Goal: Task Accomplishment & Management: Use online tool/utility

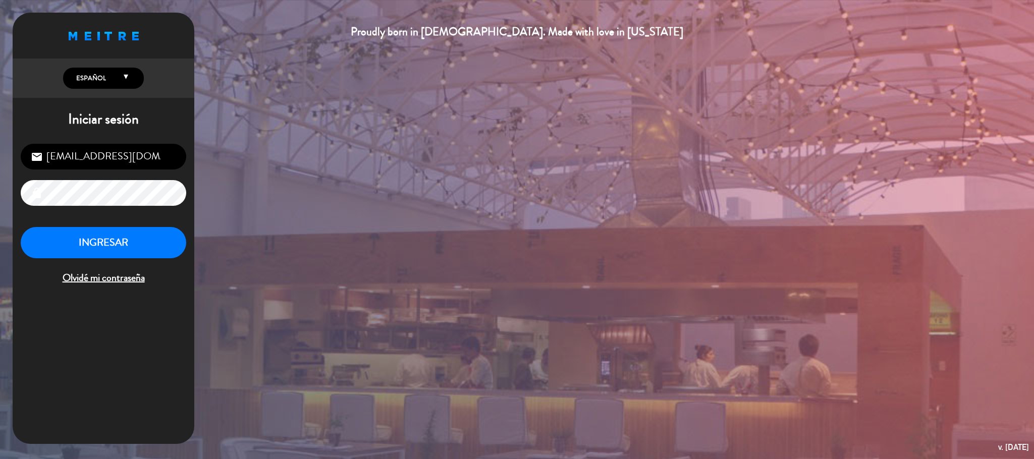
scroll to position [391, 0]
click at [102, 245] on button "INGRESAR" at bounding box center [104, 243] width 166 height 32
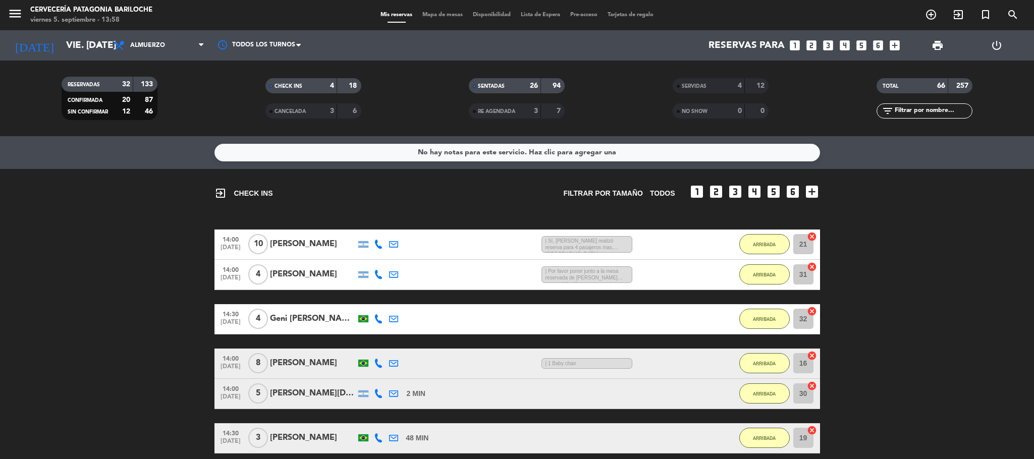
click at [437, 13] on span "Mapa de mesas" at bounding box center [442, 15] width 50 height 6
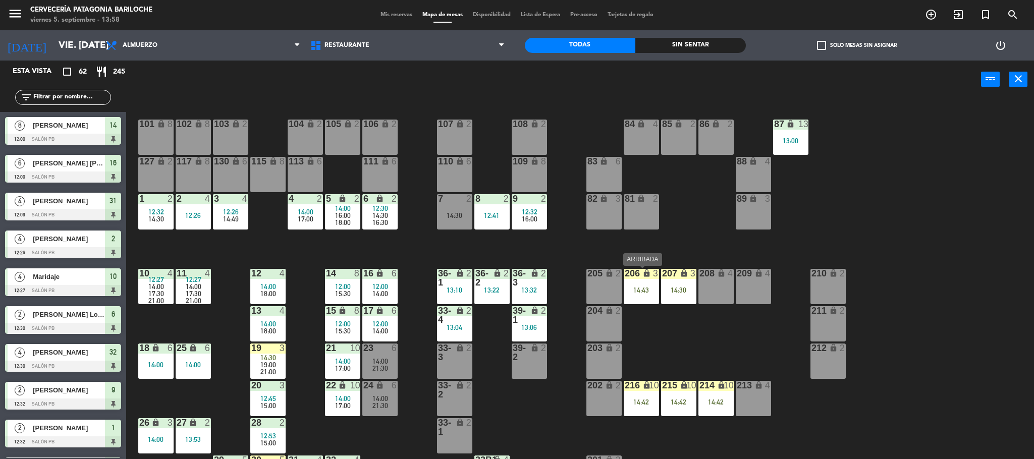
click at [639, 292] on div "14:43" at bounding box center [641, 290] width 35 height 7
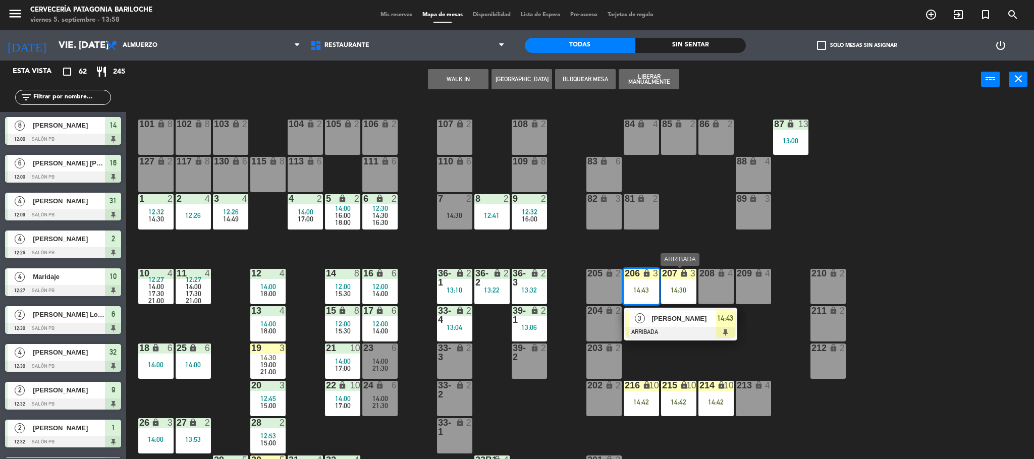
click at [683, 285] on div "207 lock 3 14:30" at bounding box center [678, 286] width 35 height 35
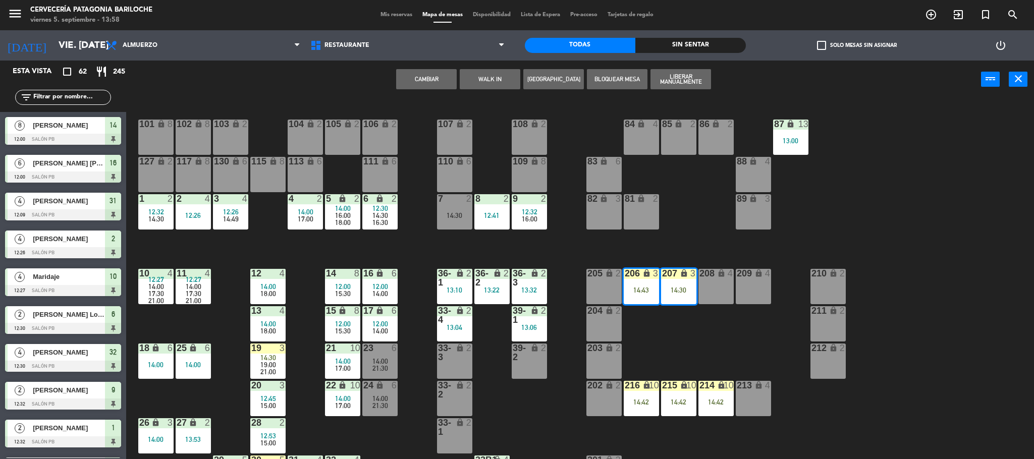
click at [683, 285] on div "207 lock 3 14:30" at bounding box center [678, 286] width 35 height 35
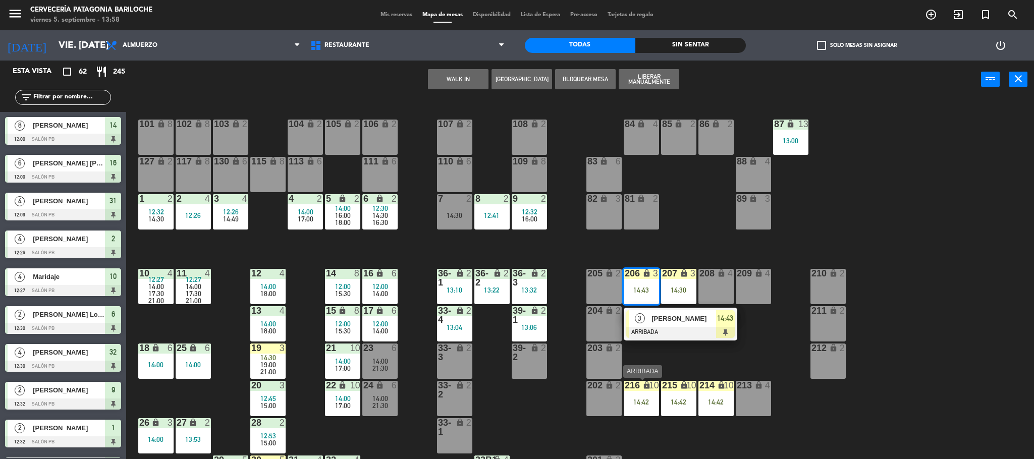
click at [644, 403] on div "14:42" at bounding box center [641, 402] width 35 height 7
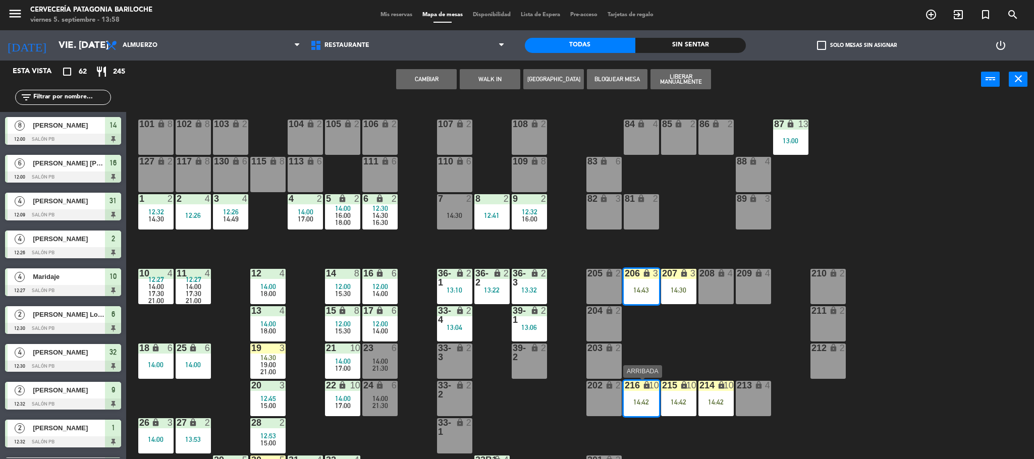
click at [639, 396] on div "216 lock 10 14:42" at bounding box center [641, 398] width 35 height 35
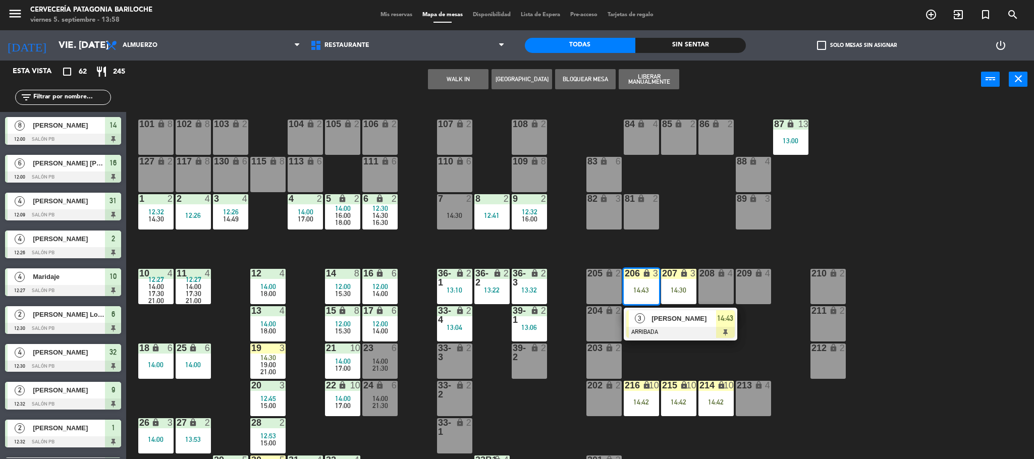
click at [640, 402] on div "14:42" at bounding box center [641, 402] width 35 height 7
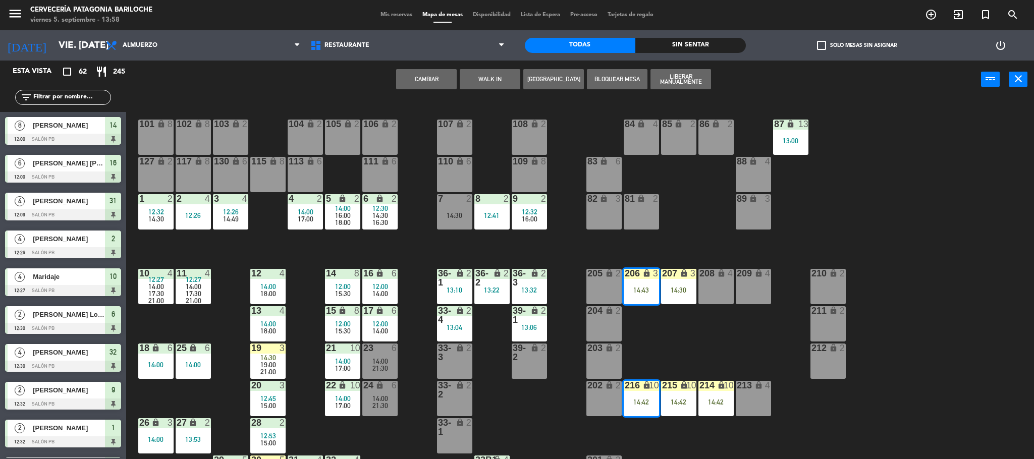
scroll to position [29, 0]
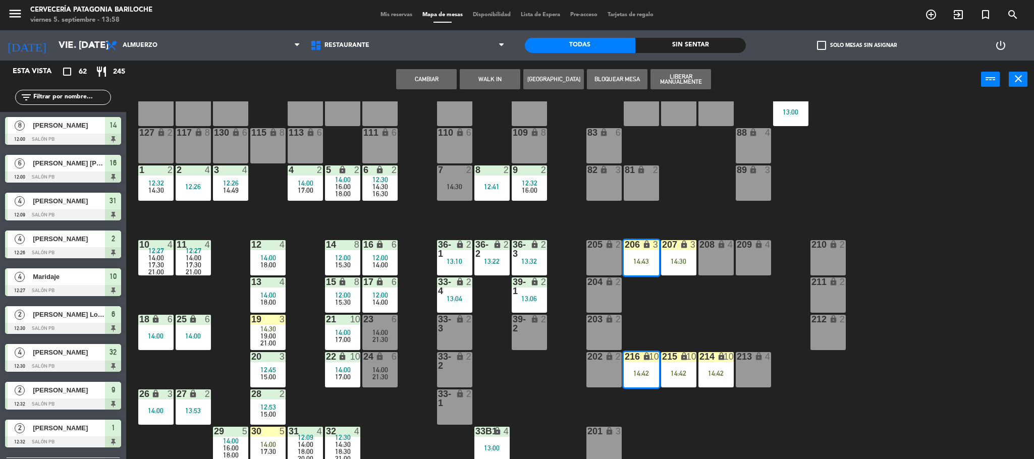
click at [643, 364] on div "216 lock 10 14:42" at bounding box center [641, 369] width 35 height 35
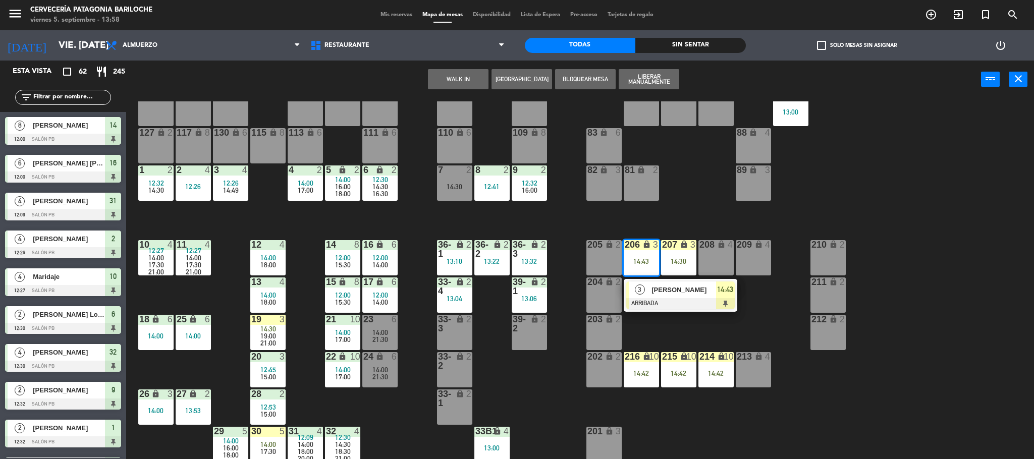
click at [689, 371] on div "14:42" at bounding box center [678, 373] width 35 height 7
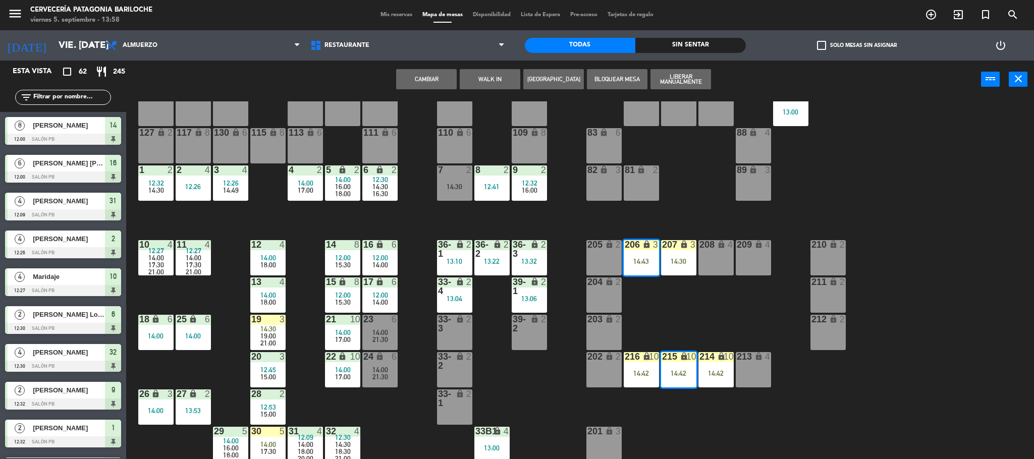
click at [686, 371] on div "14:42" at bounding box center [678, 373] width 35 height 7
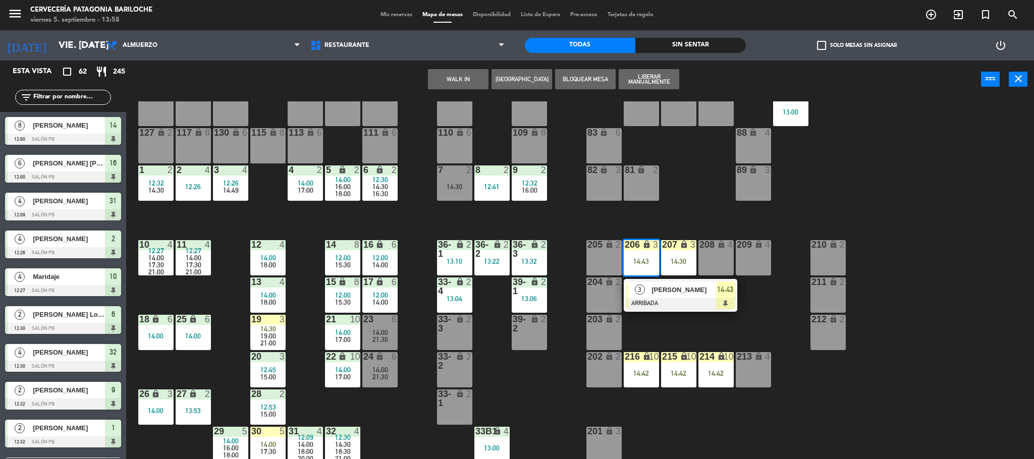
click at [718, 371] on div "14:42" at bounding box center [715, 373] width 35 height 7
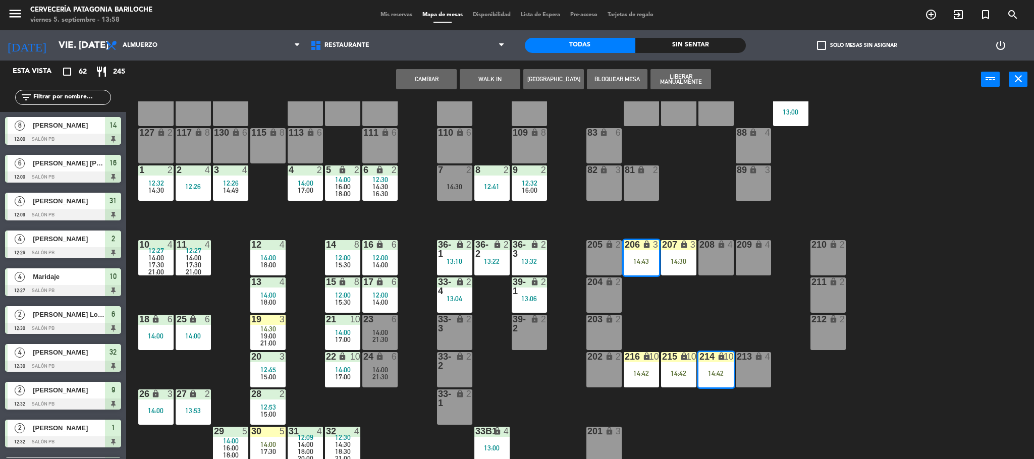
click at [718, 376] on div "14:42" at bounding box center [715, 373] width 35 height 7
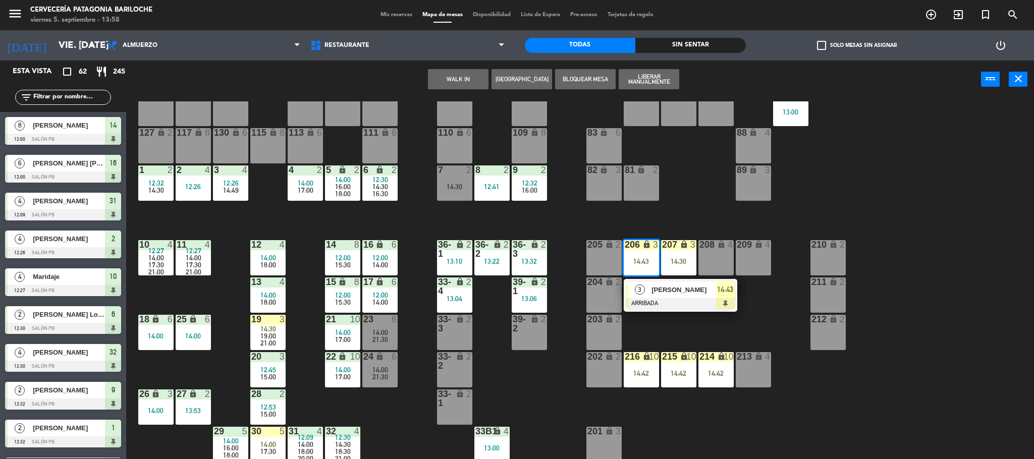
click at [718, 376] on div "14:42" at bounding box center [715, 373] width 35 height 7
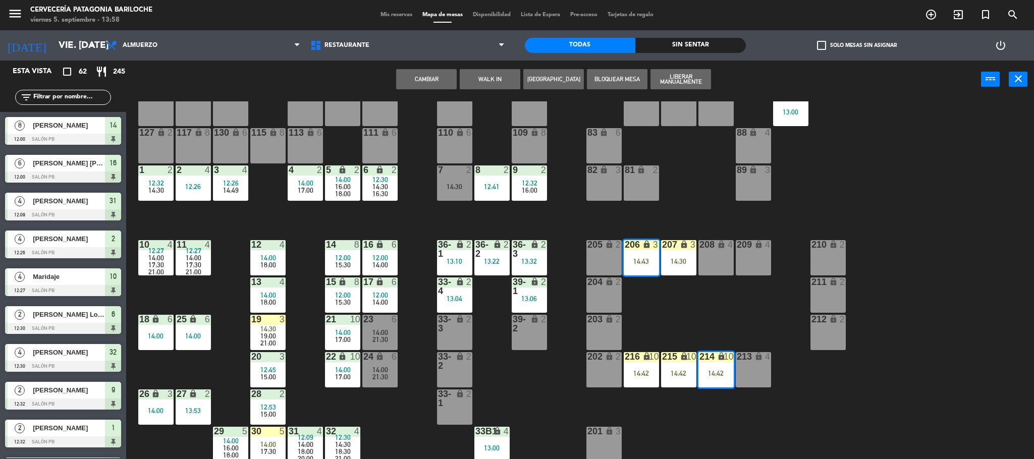
click at [718, 377] on div "14:42" at bounding box center [715, 373] width 35 height 7
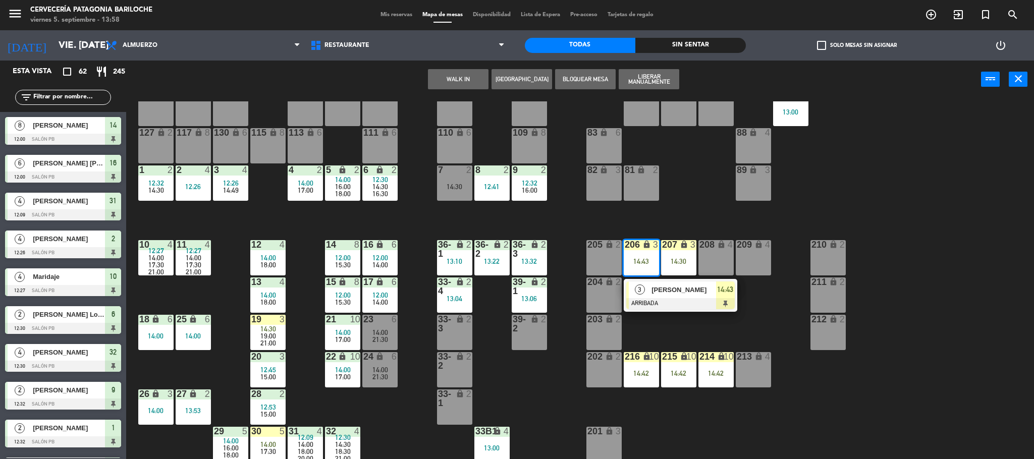
click at [536, 404] on div "101 lock 8 102 lock 8 104 lock 2 105 lock 2 106 lock 2 103 lock 2 107 lock 2 10…" at bounding box center [585, 281] width 898 height 361
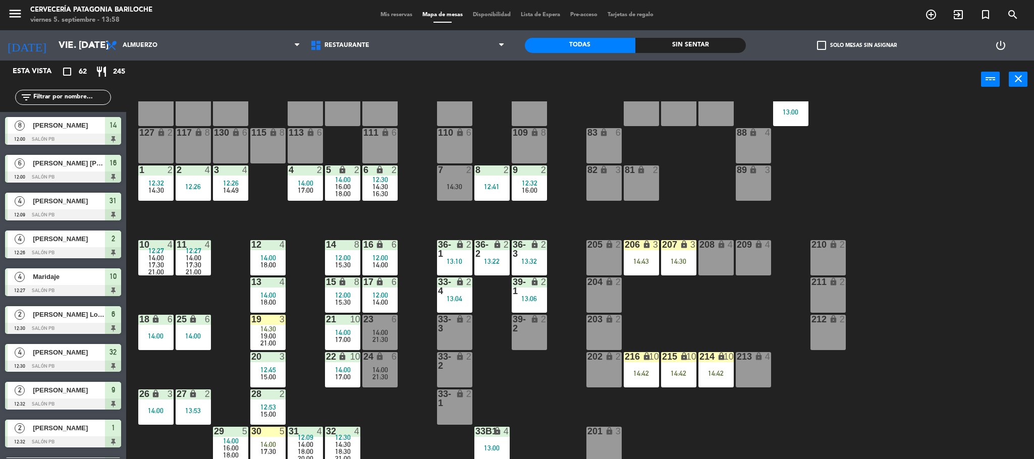
click at [397, 420] on div "101 lock 8 102 lock 8 104 lock 2 105 lock 2 106 lock 2 103 lock 2 107 lock 2 10…" at bounding box center [585, 281] width 898 height 361
click at [394, 406] on div "101 lock 8 102 lock 8 104 lock 2 105 lock 2 106 lock 2 103 lock 2 107 lock 2 10…" at bounding box center [585, 281] width 898 height 361
click at [686, 426] on div "101 lock 8 102 lock 8 104 lock 2 105 lock 2 106 lock 2 103 lock 2 107 lock 2 10…" at bounding box center [585, 281] width 898 height 361
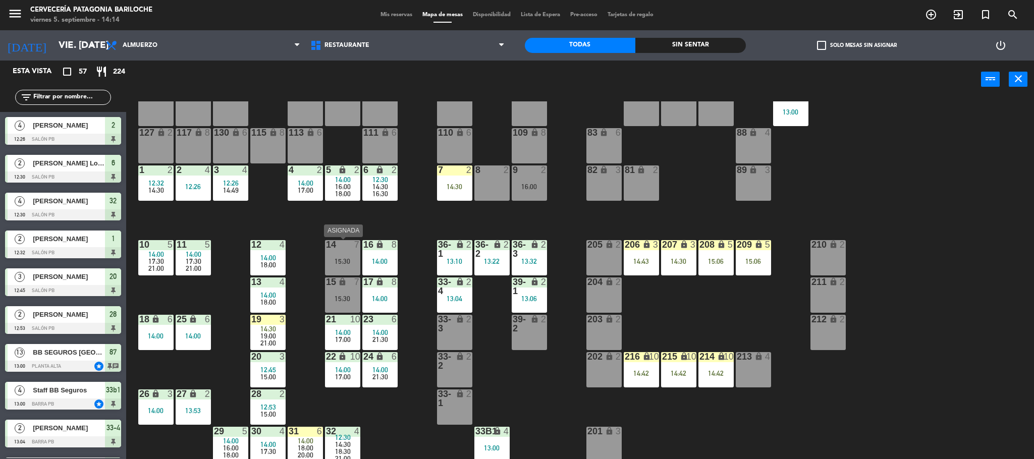
click at [344, 256] on div "14 7 15:30" at bounding box center [342, 257] width 35 height 35
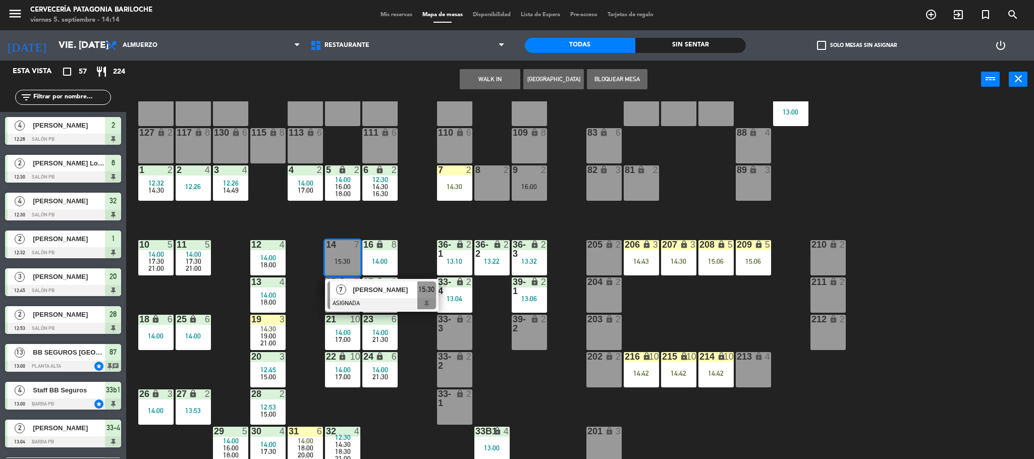
click at [412, 427] on div "101 lock 8 102 lock 8 104 lock 2 105 lock 2 106 lock 2 103 lock 2 107 lock 2 10…" at bounding box center [585, 281] width 898 height 361
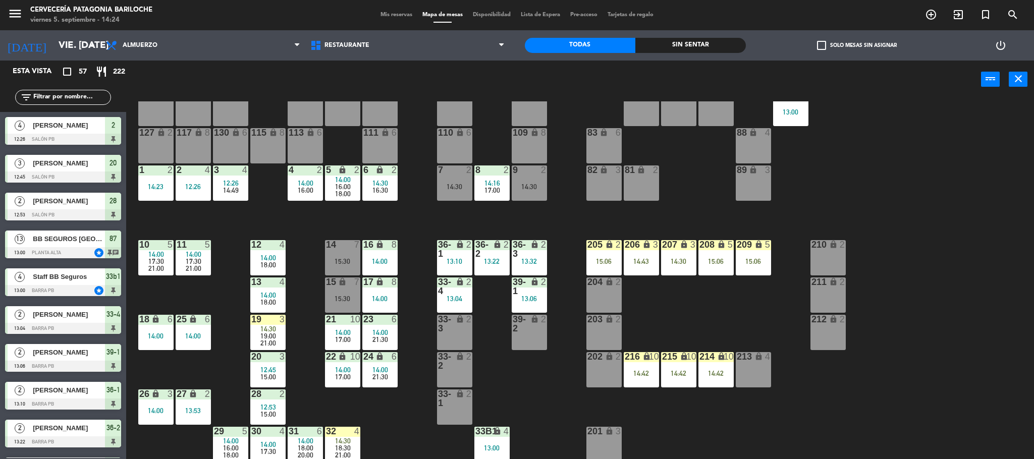
scroll to position [28, 0]
